Goal: Task Accomplishment & Management: Manage account settings

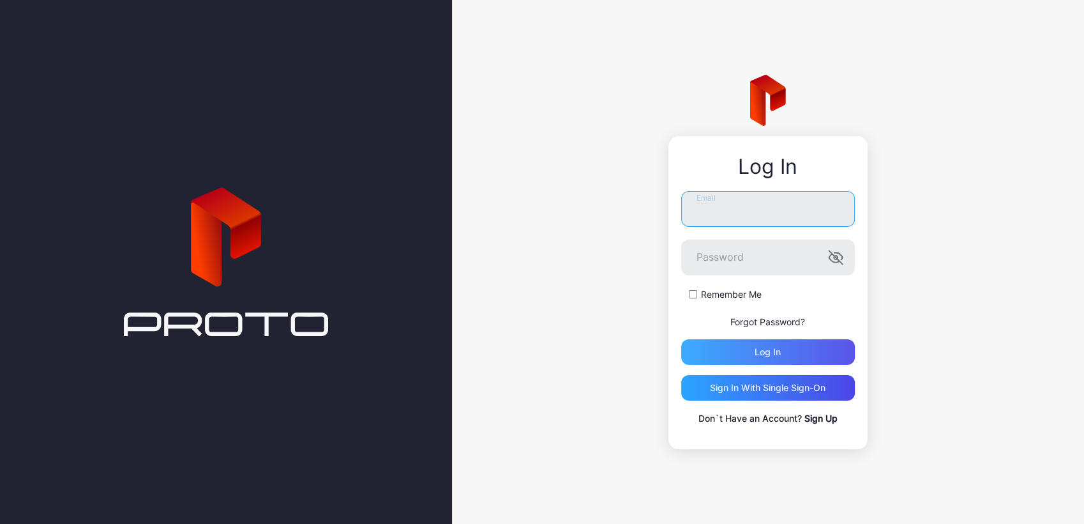
type input "**********"
click at [764, 351] on div "Log in" at bounding box center [768, 352] width 26 height 10
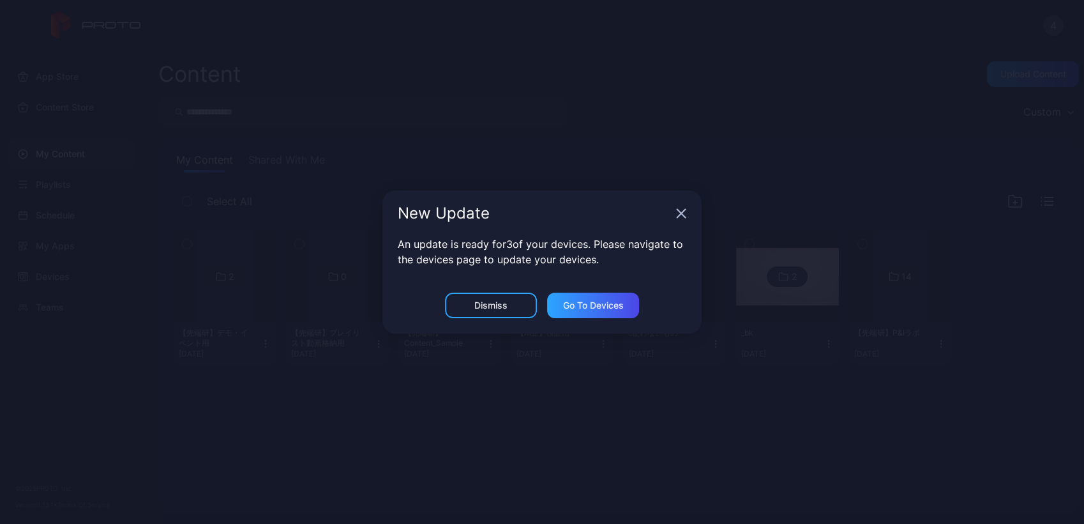
click at [468, 376] on div "New Update An update is ready for 3 of your devices. Please navigate to the dev…" at bounding box center [542, 262] width 1084 height 524
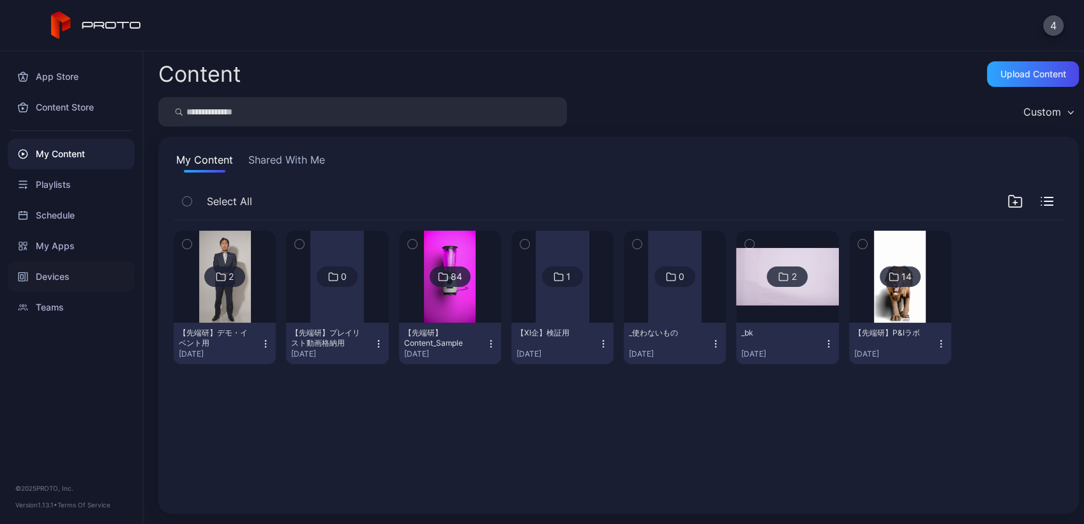
click at [46, 287] on div "Devices" at bounding box center [71, 276] width 127 height 31
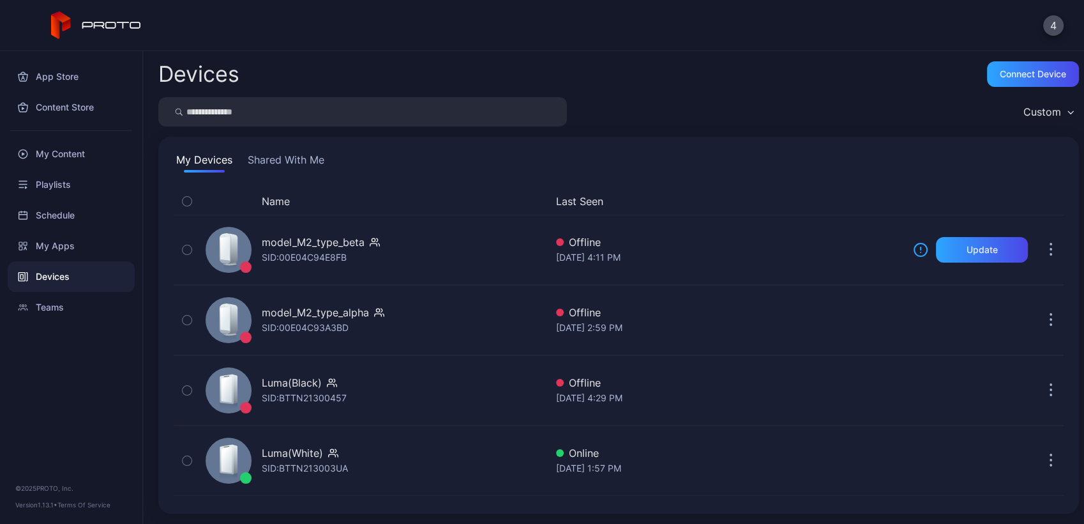
click at [278, 161] on button "Shared With Me" at bounding box center [286, 162] width 82 height 20
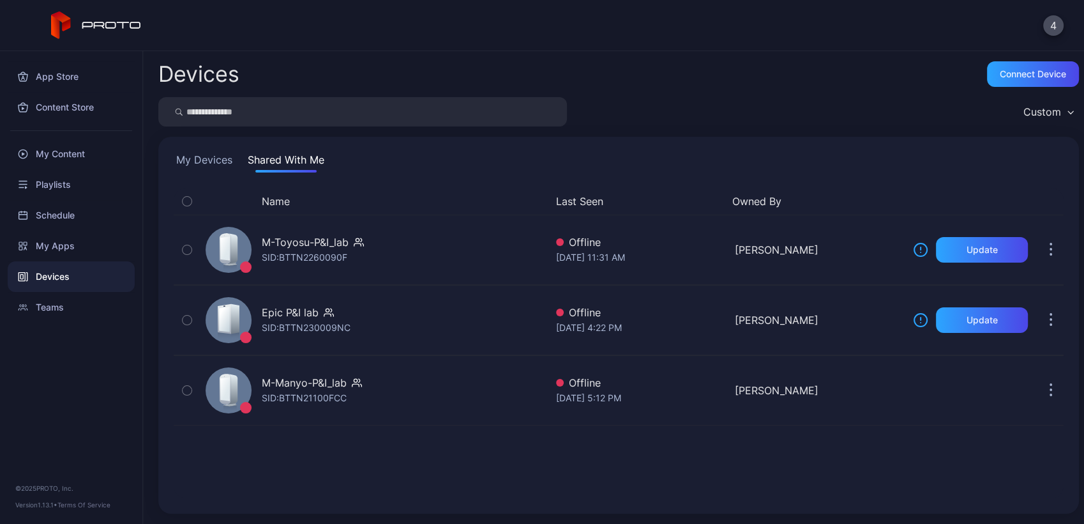
click at [211, 159] on button "My Devices" at bounding box center [204, 162] width 61 height 20
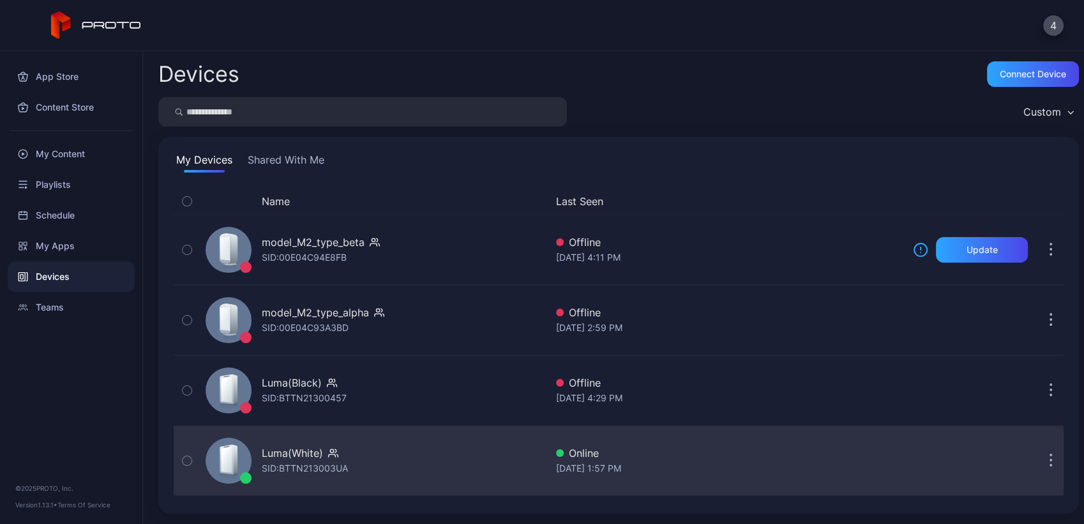
click at [376, 447] on div "Luma(White) SID: BTTN213003UA" at bounding box center [374, 461] width 346 height 64
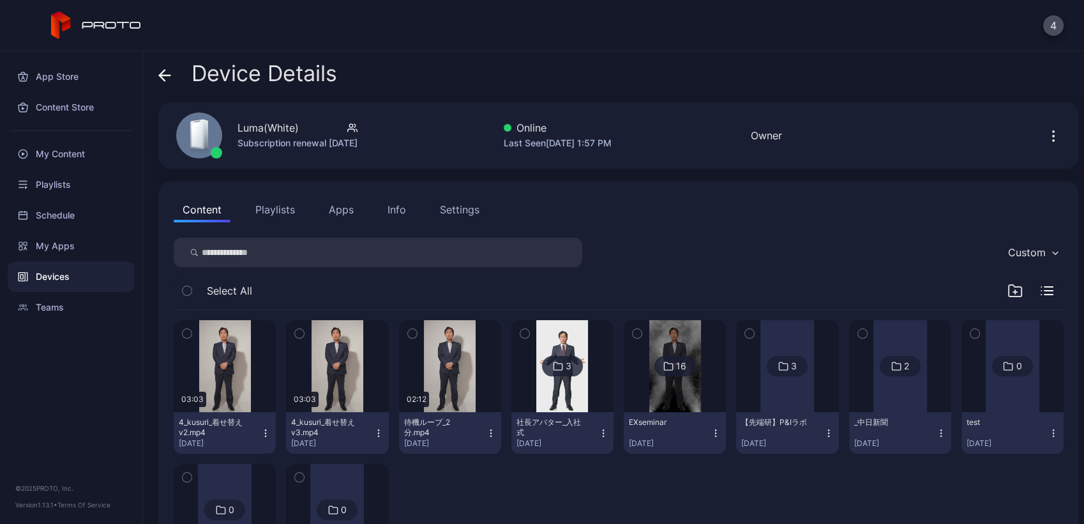
scroll to position [109, 0]
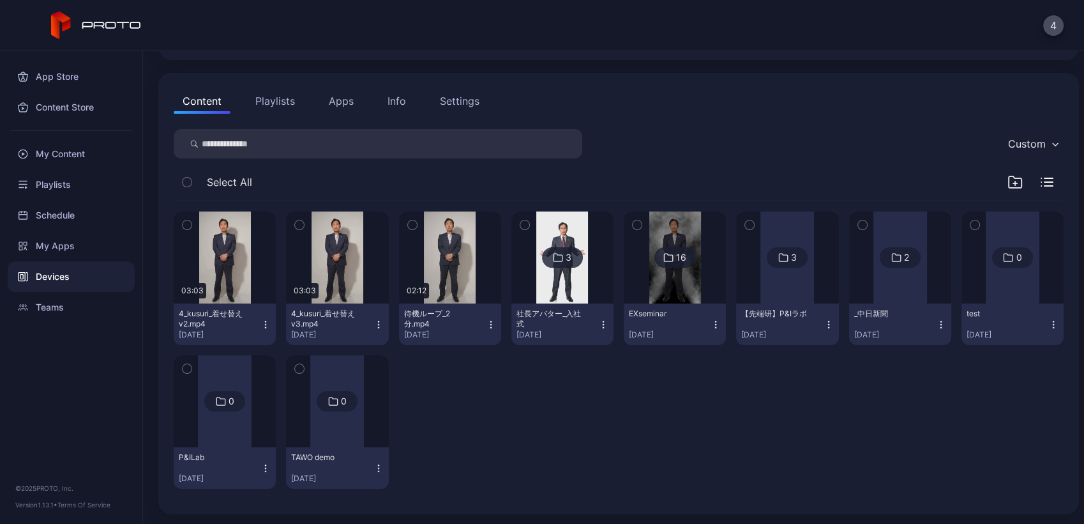
click at [281, 107] on button "Playlists" at bounding box center [275, 101] width 57 height 26
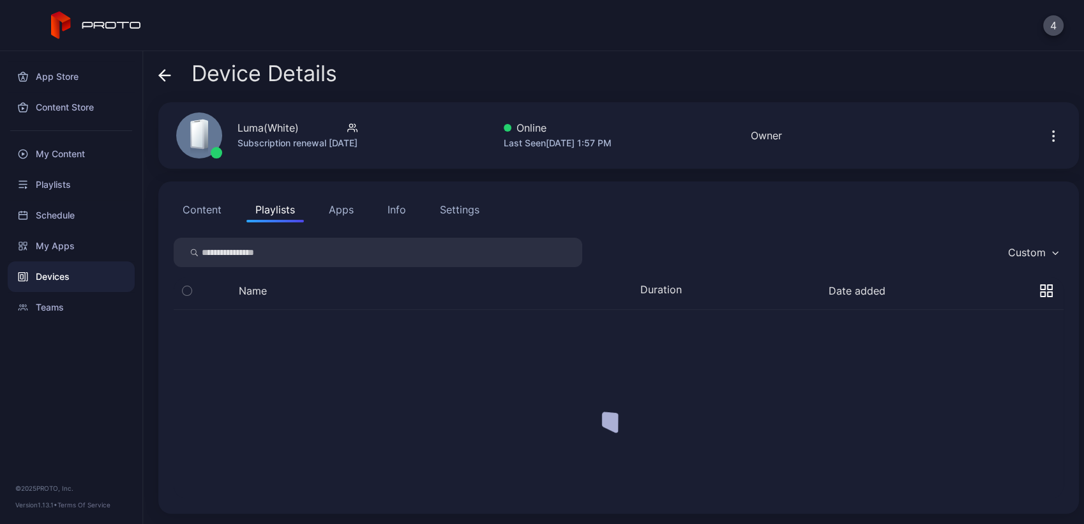
scroll to position [0, 0]
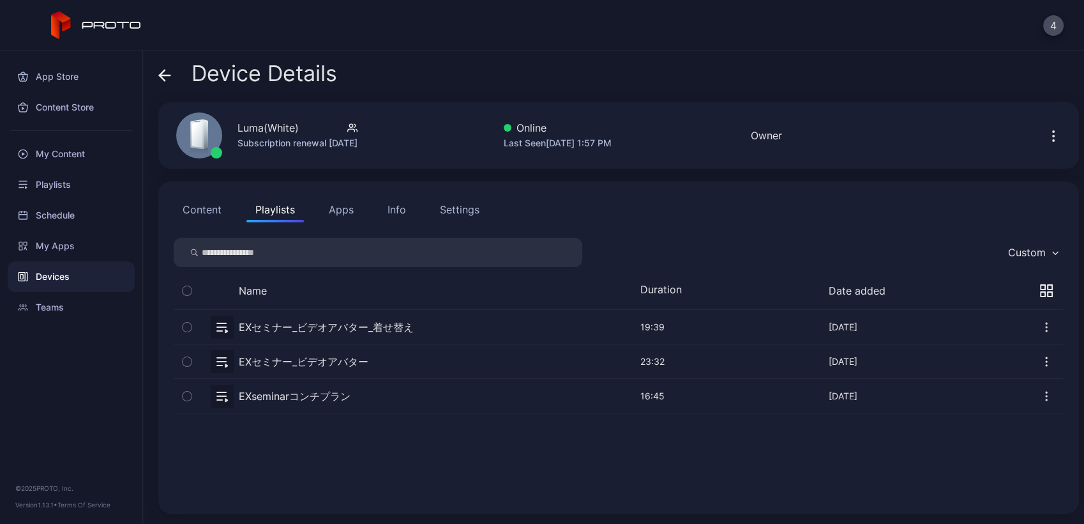
click at [164, 76] on icon at bounding box center [164, 75] width 13 height 13
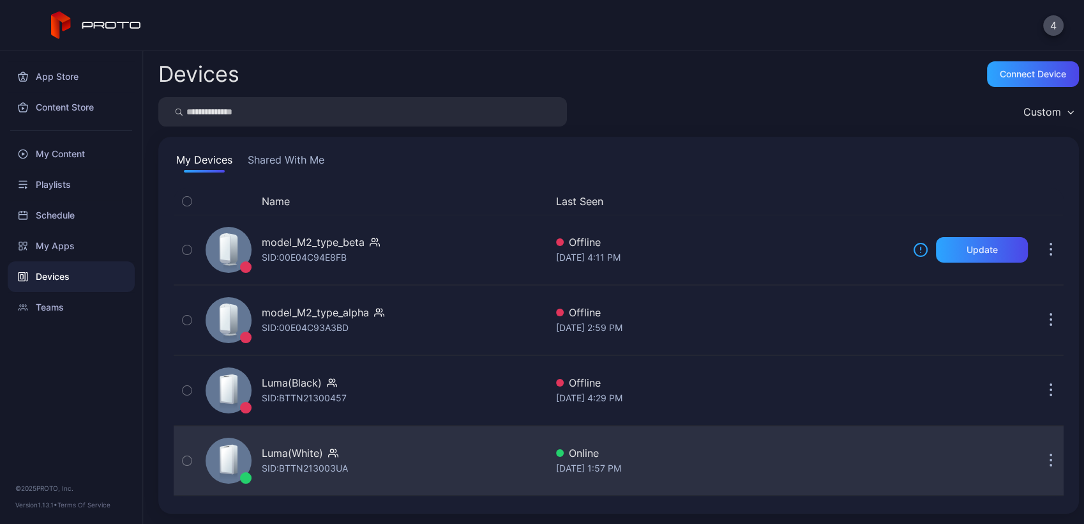
click at [448, 457] on div "Luma(White) SID: BTTN213003UA" at bounding box center [374, 461] width 346 height 64
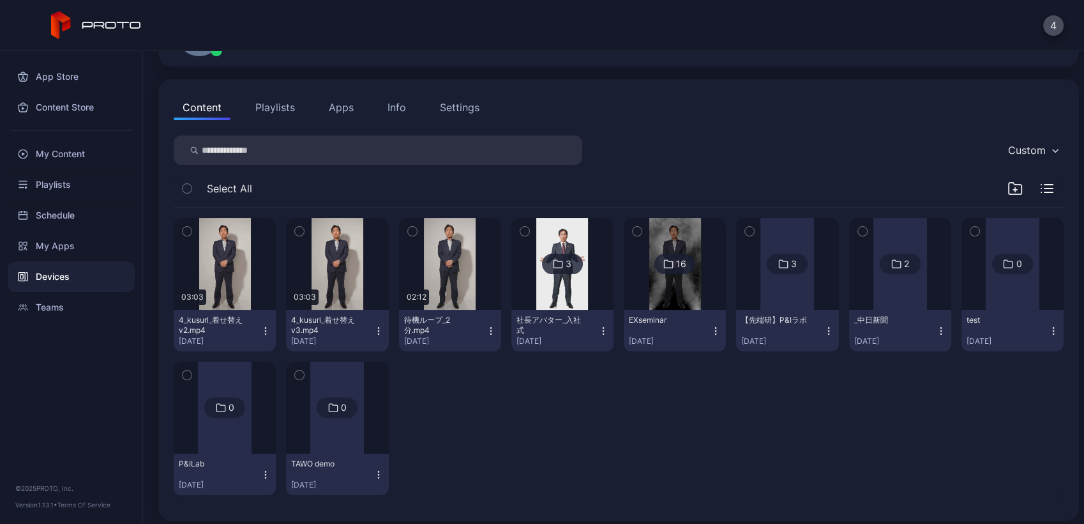
scroll to position [109, 0]
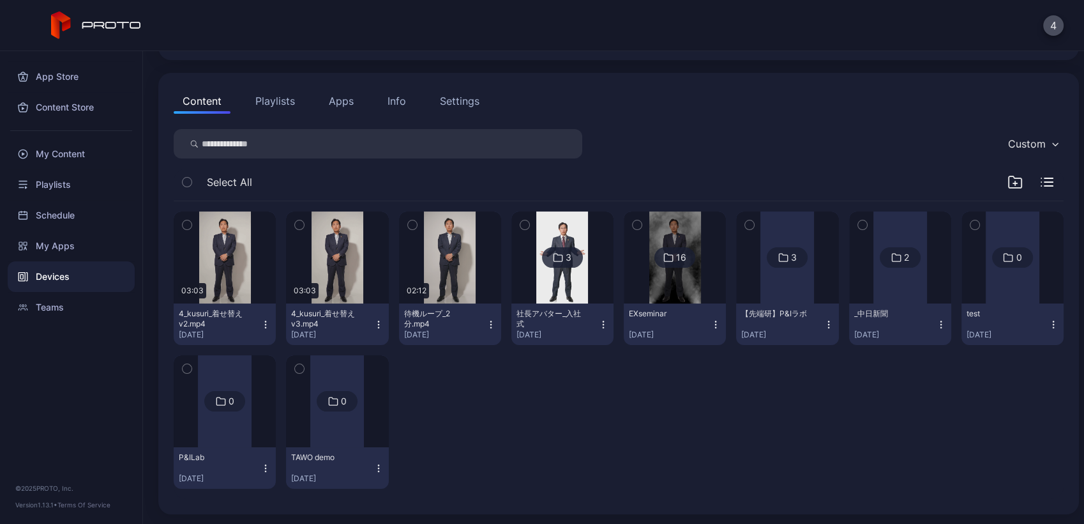
click at [697, 409] on div "03:03 4_kusuri_着せ替えv2.mp4 [DATE] 03:03 4_kusuri_着せ替えv3.mp4 [DATE] 02:12 待機ループ_2…" at bounding box center [619, 350] width 890 height 298
click at [680, 282] on img at bounding box center [676, 257] width 52 height 92
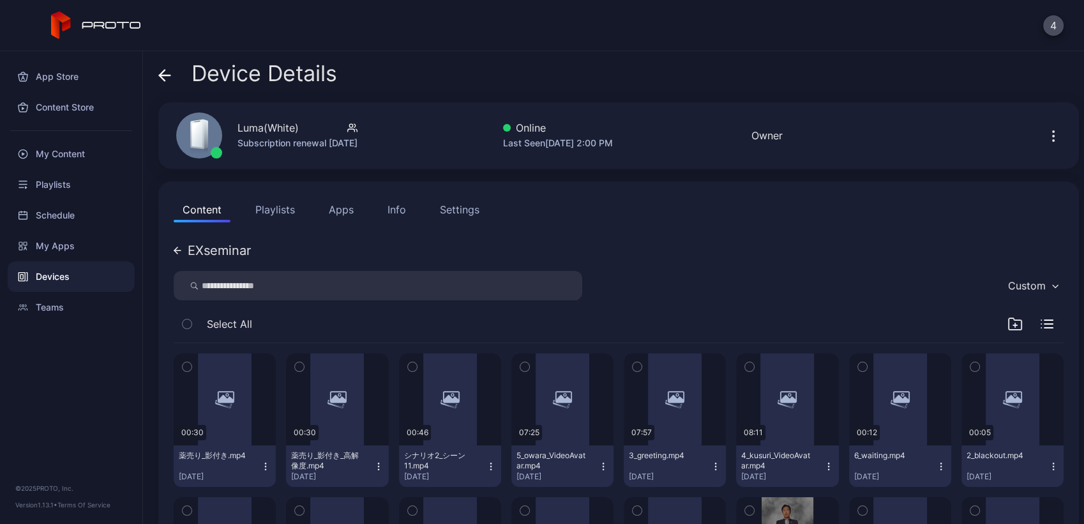
scroll to position [152, 0]
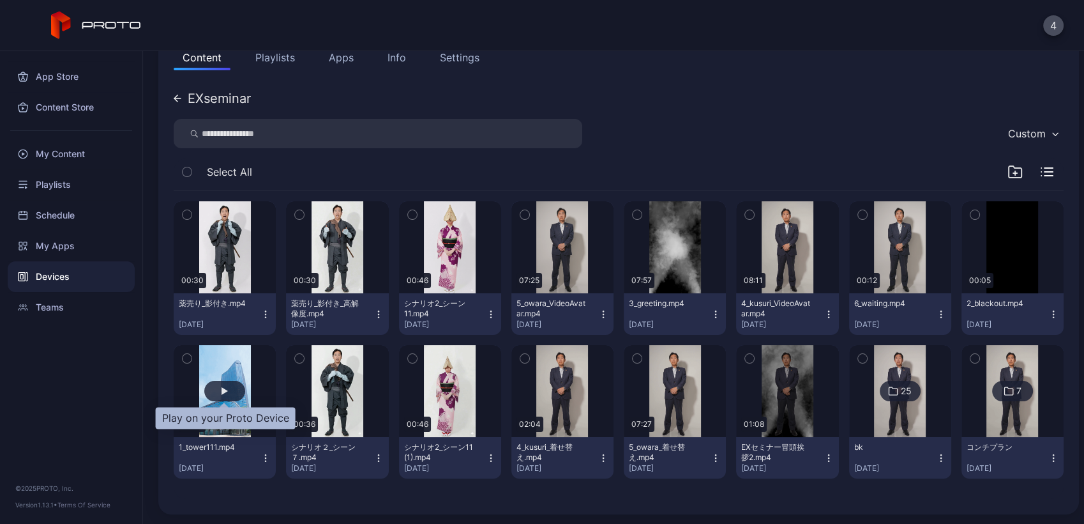
click at [235, 390] on div "button" at bounding box center [224, 391] width 41 height 20
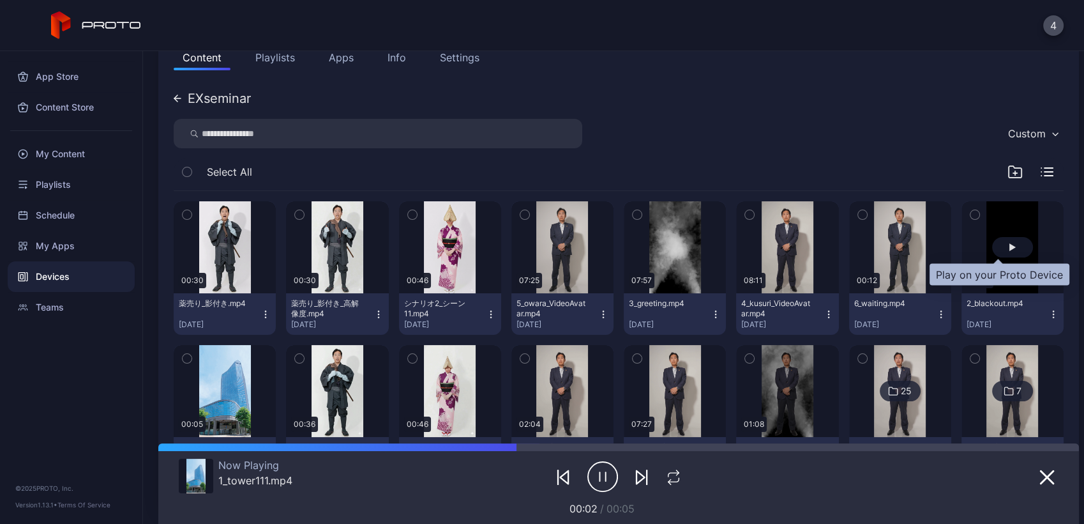
click at [1010, 245] on div "button" at bounding box center [1013, 247] width 6 height 8
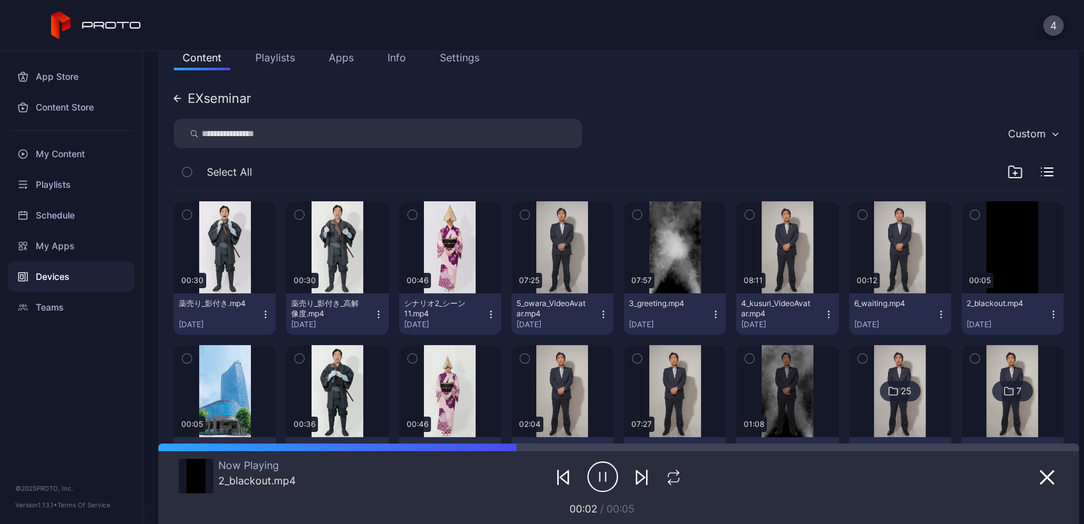
click at [281, 54] on button "Playlists" at bounding box center [275, 58] width 57 height 26
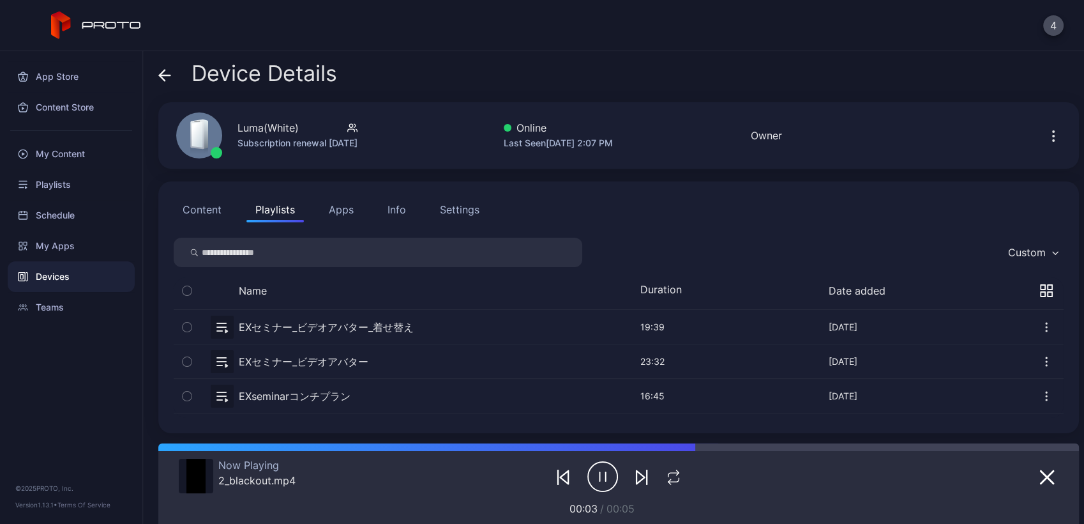
click at [338, 326] on button "button" at bounding box center [619, 327] width 890 height 34
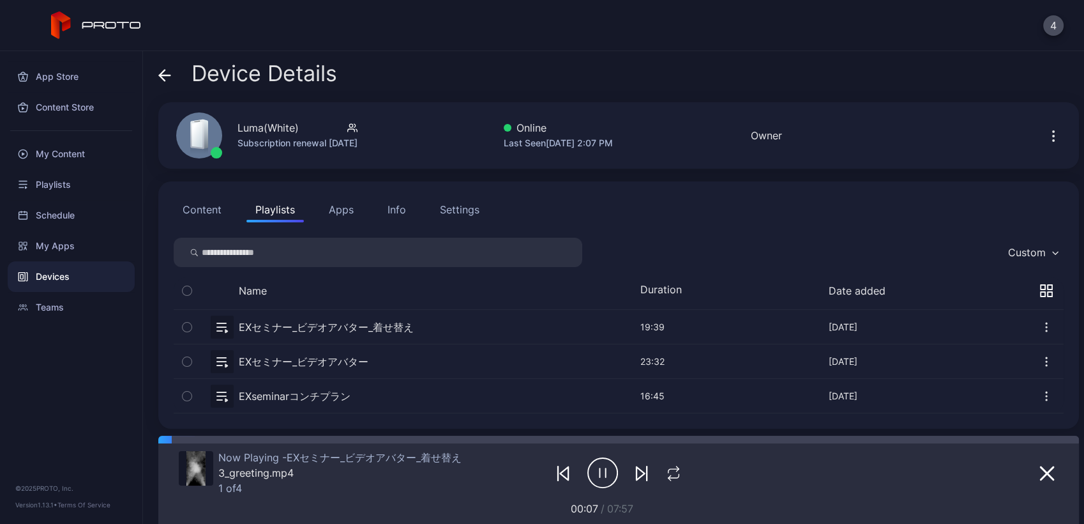
click at [459, 211] on div "Settings" at bounding box center [460, 209] width 40 height 15
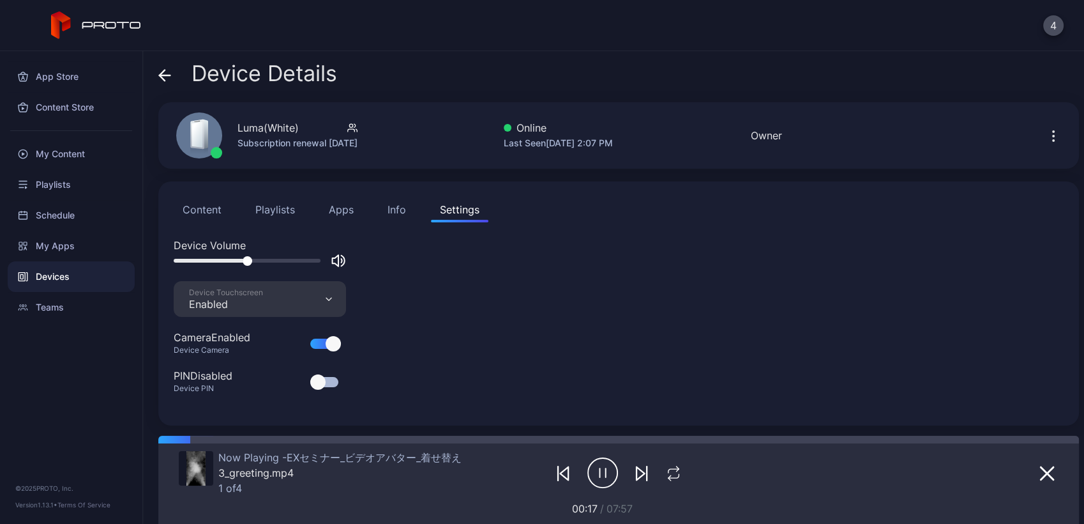
click at [266, 214] on button "Playlists" at bounding box center [275, 210] width 57 height 26
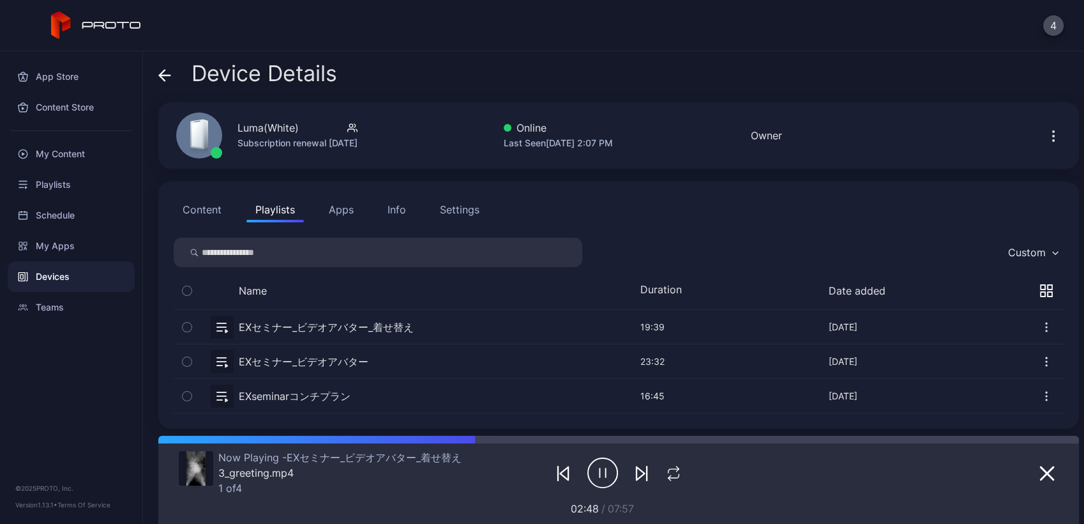
click at [637, 467] on icon "button" at bounding box center [641, 473] width 8 height 13
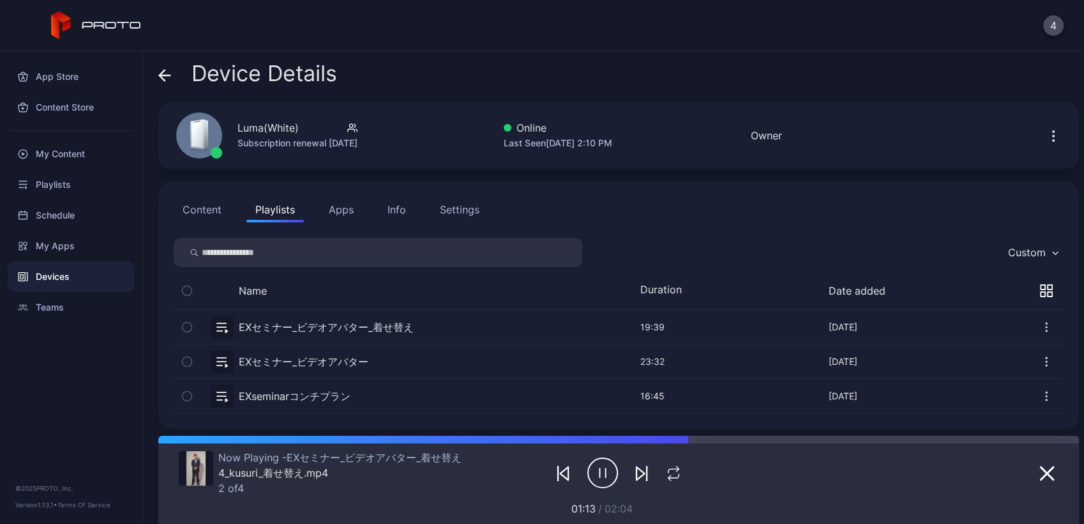
click at [596, 476] on icon "button" at bounding box center [603, 473] width 31 height 32
click at [600, 476] on icon "button" at bounding box center [605, 472] width 10 height 13
click at [596, 476] on icon "button" at bounding box center [603, 473] width 31 height 32
click at [600, 476] on icon "button" at bounding box center [605, 472] width 10 height 13
click at [601, 475] on icon "button" at bounding box center [603, 473] width 31 height 32
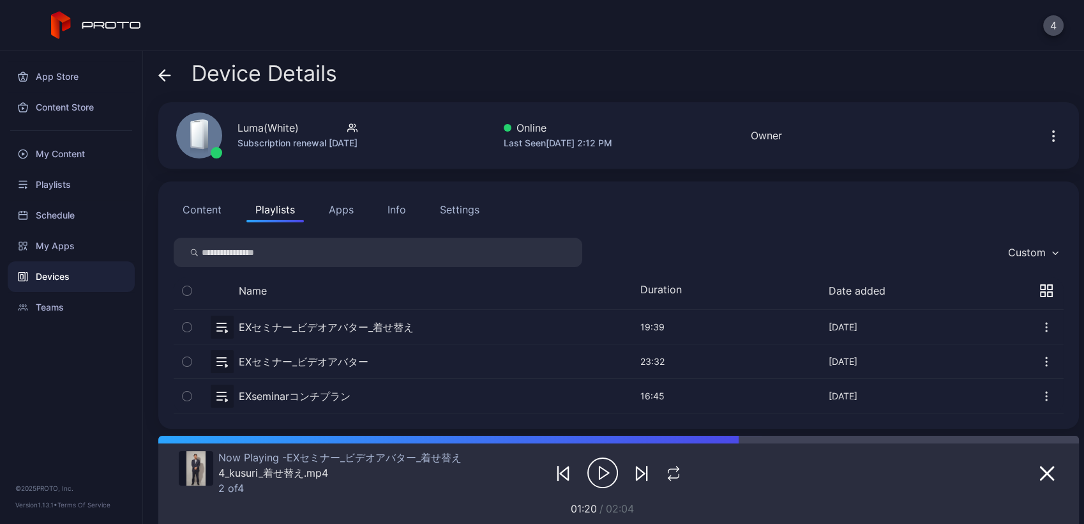
click at [601, 475] on icon "button" at bounding box center [603, 473] width 31 height 32
click at [593, 472] on icon "button" at bounding box center [603, 473] width 31 height 32
click at [637, 469] on icon "button" at bounding box center [641, 473] width 8 height 13
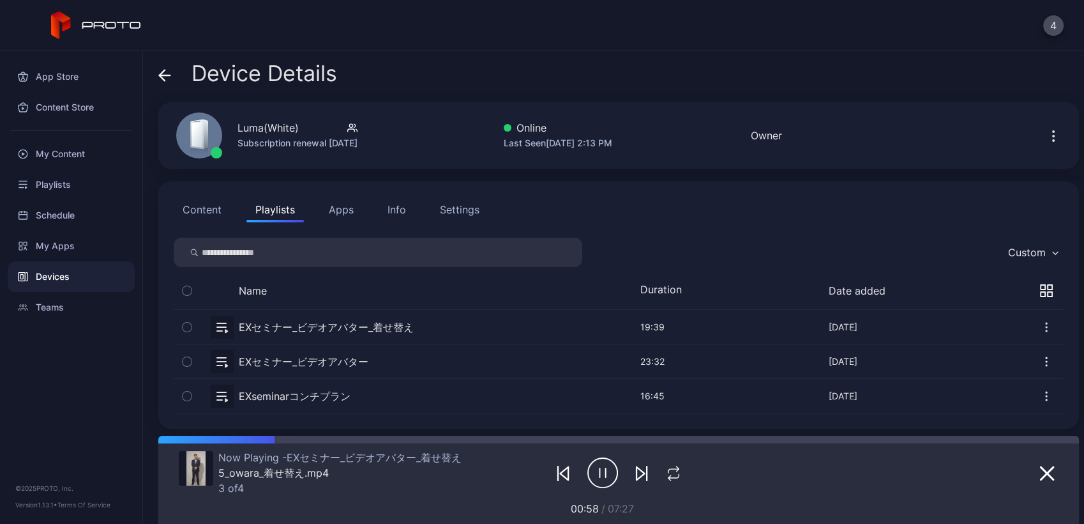
click at [600, 475] on icon "button" at bounding box center [600, 472] width 0 height 9
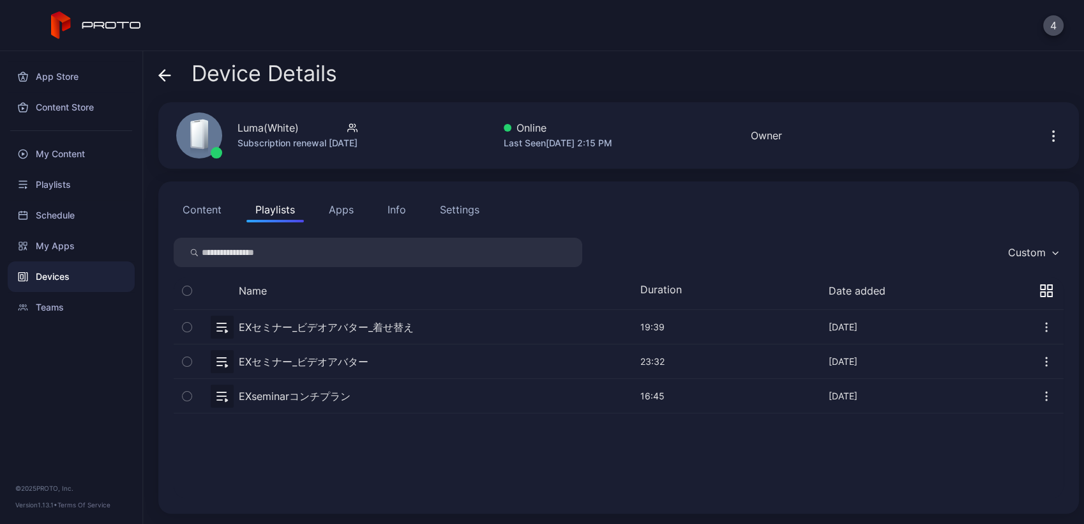
click at [443, 202] on div "Settings" at bounding box center [460, 209] width 40 height 15
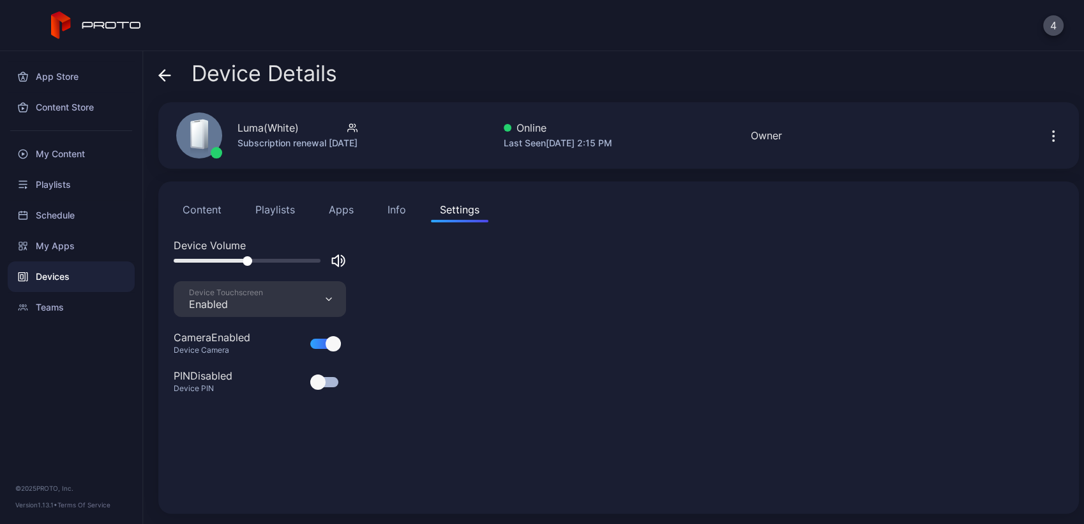
click at [198, 257] on div at bounding box center [260, 260] width 172 height 15
click at [198, 262] on div at bounding box center [247, 261] width 147 height 4
click at [260, 208] on button "Playlists" at bounding box center [275, 210] width 57 height 26
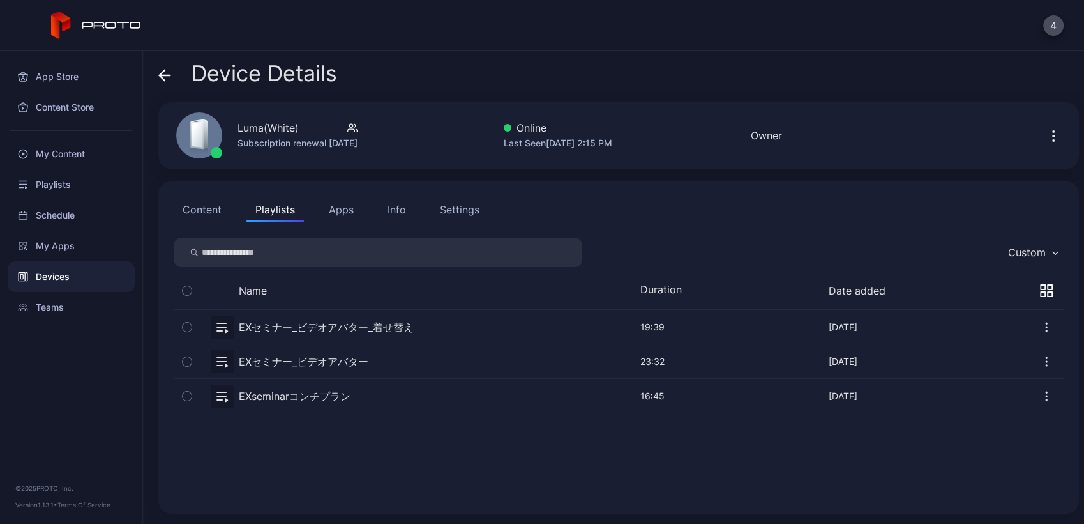
click at [321, 334] on button "button" at bounding box center [619, 327] width 890 height 34
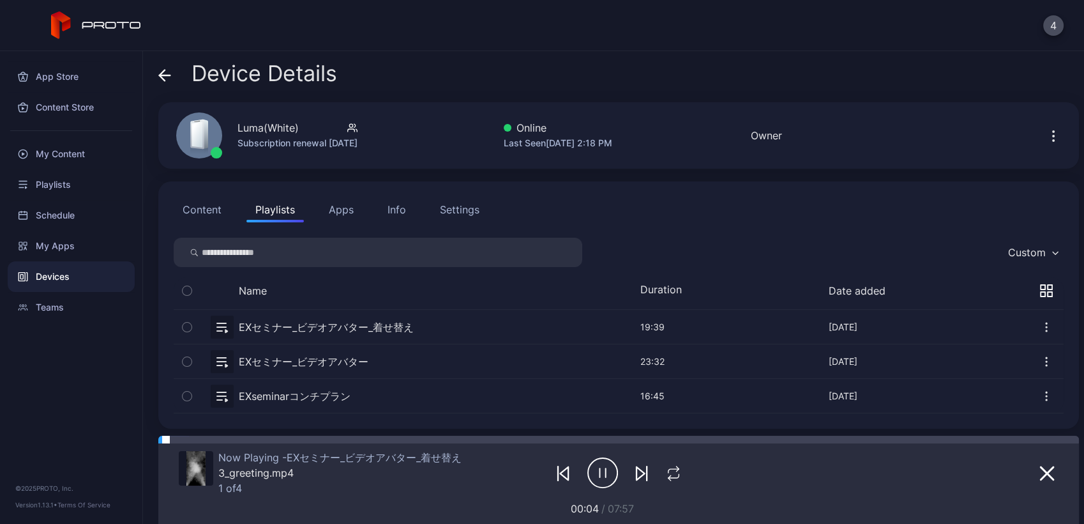
click at [448, 441] on div at bounding box center [618, 440] width 921 height 8
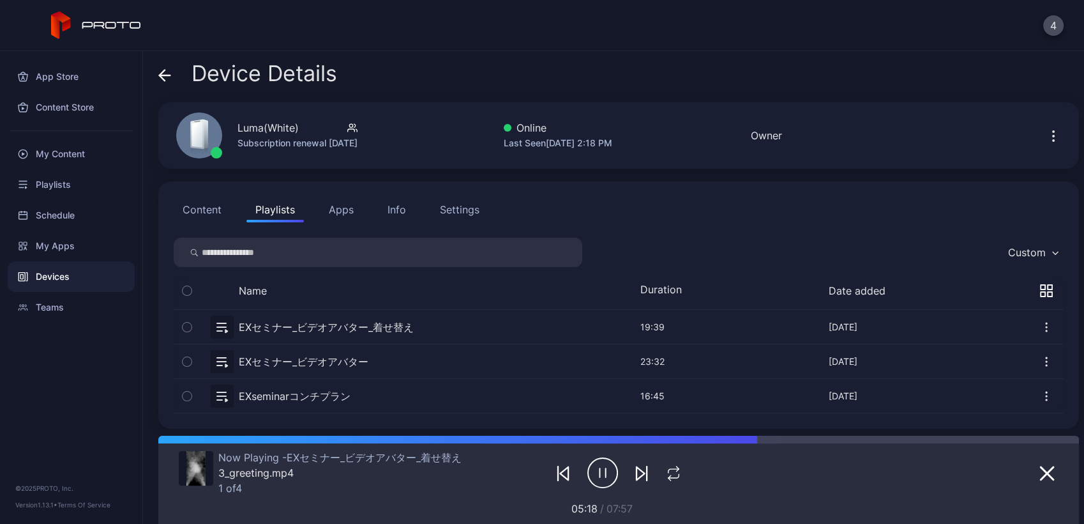
click at [594, 483] on icon "button" at bounding box center [603, 473] width 31 height 32
click at [457, 210] on div "Settings" at bounding box center [460, 209] width 40 height 15
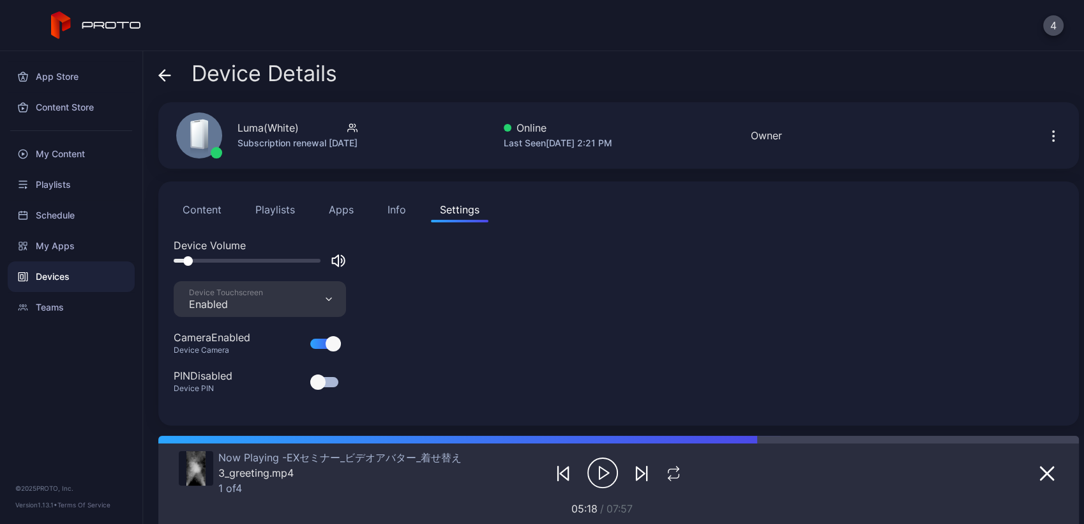
click at [223, 259] on div at bounding box center [247, 261] width 147 height 4
click at [644, 473] on button "button" at bounding box center [641, 473] width 23 height 18
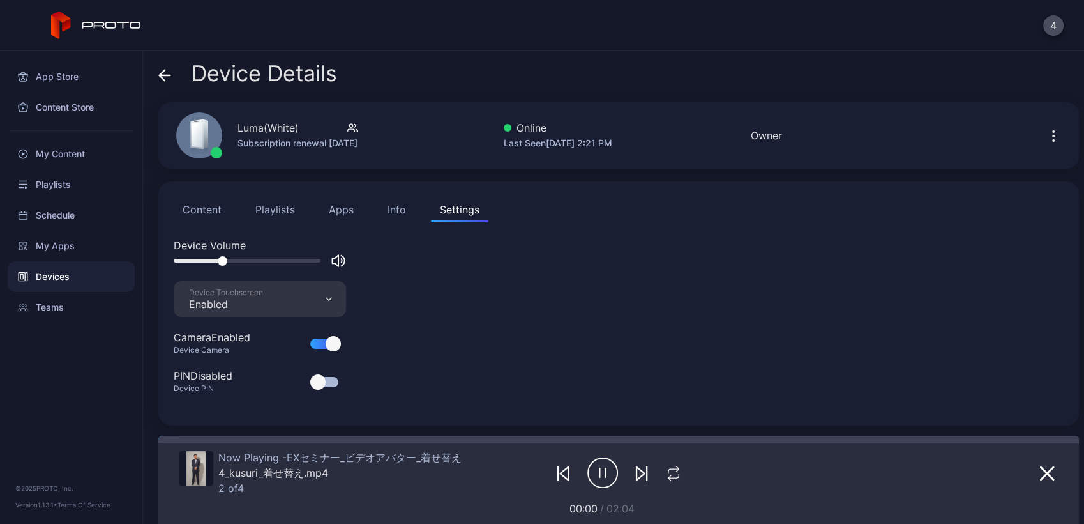
click at [644, 473] on button "button" at bounding box center [641, 473] width 23 height 18
click at [599, 475] on icon "button" at bounding box center [603, 473] width 31 height 32
